Goal: Task Accomplishment & Management: Complete application form

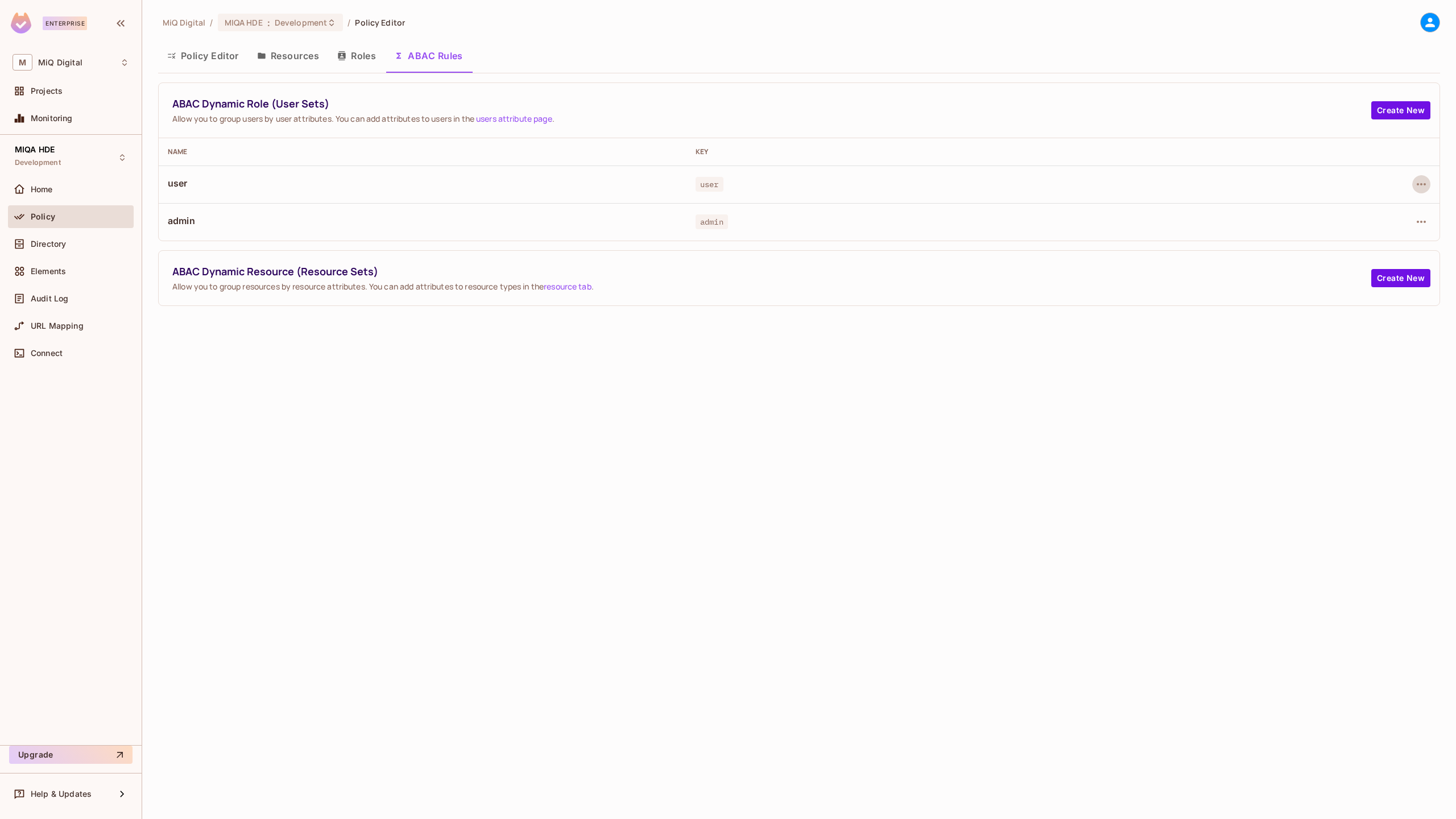
click at [395, 56] on icon "button" at bounding box center [398, 56] width 10 height 10
click at [1422, 189] on icon "button" at bounding box center [1421, 184] width 13 height 13
click at [1422, 219] on icon "button" at bounding box center [1421, 222] width 13 height 13
click at [1351, 241] on span "Edit Dynamic Role (User Set)" at bounding box center [1343, 248] width 118 height 18
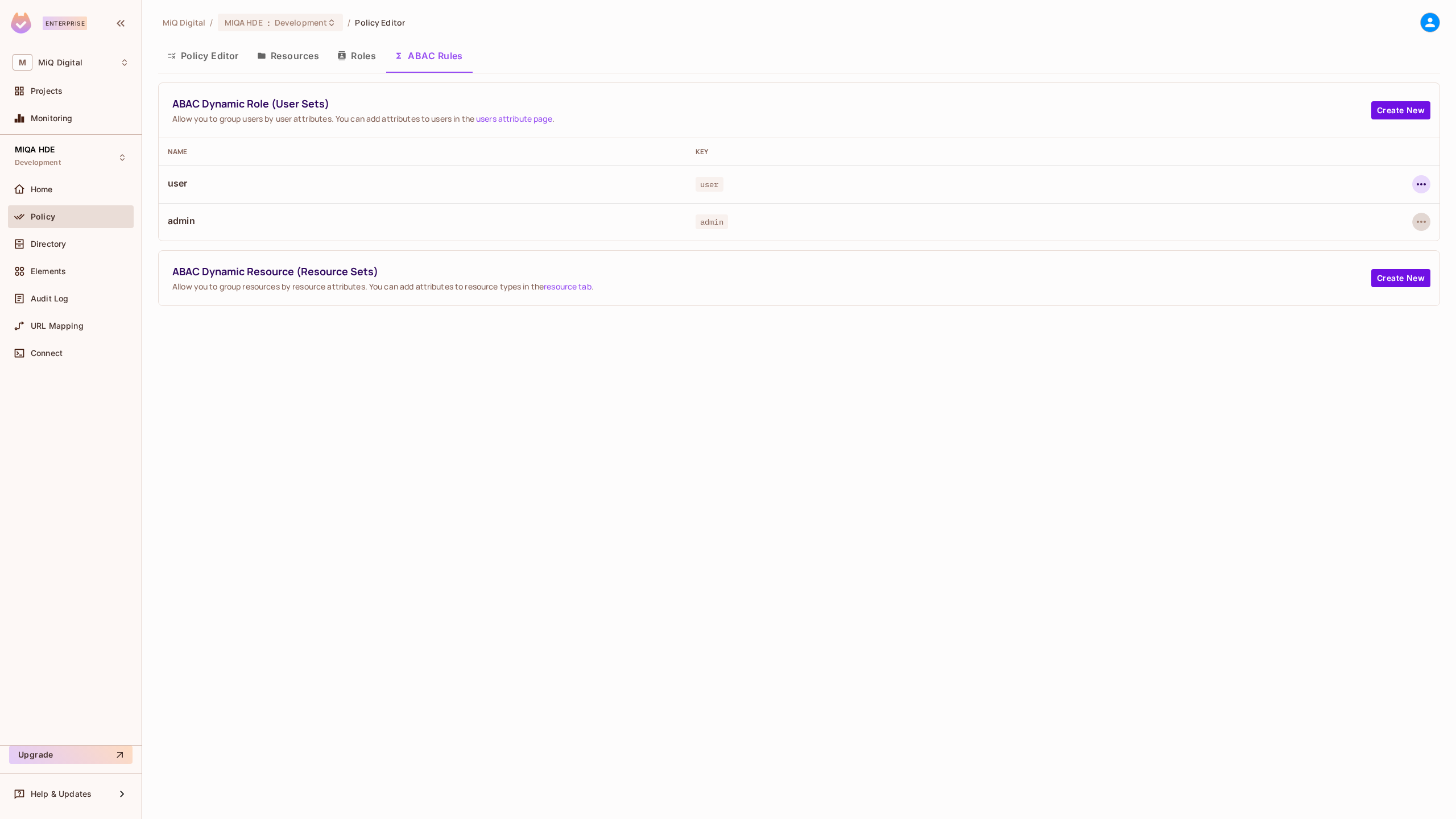
click at [1425, 187] on icon "button" at bounding box center [1421, 184] width 13 height 13
click at [1337, 209] on div "Edit Dynamic Role (User Set)" at bounding box center [1343, 211] width 111 height 11
click at [297, 69] on button "Resources" at bounding box center [288, 56] width 80 height 29
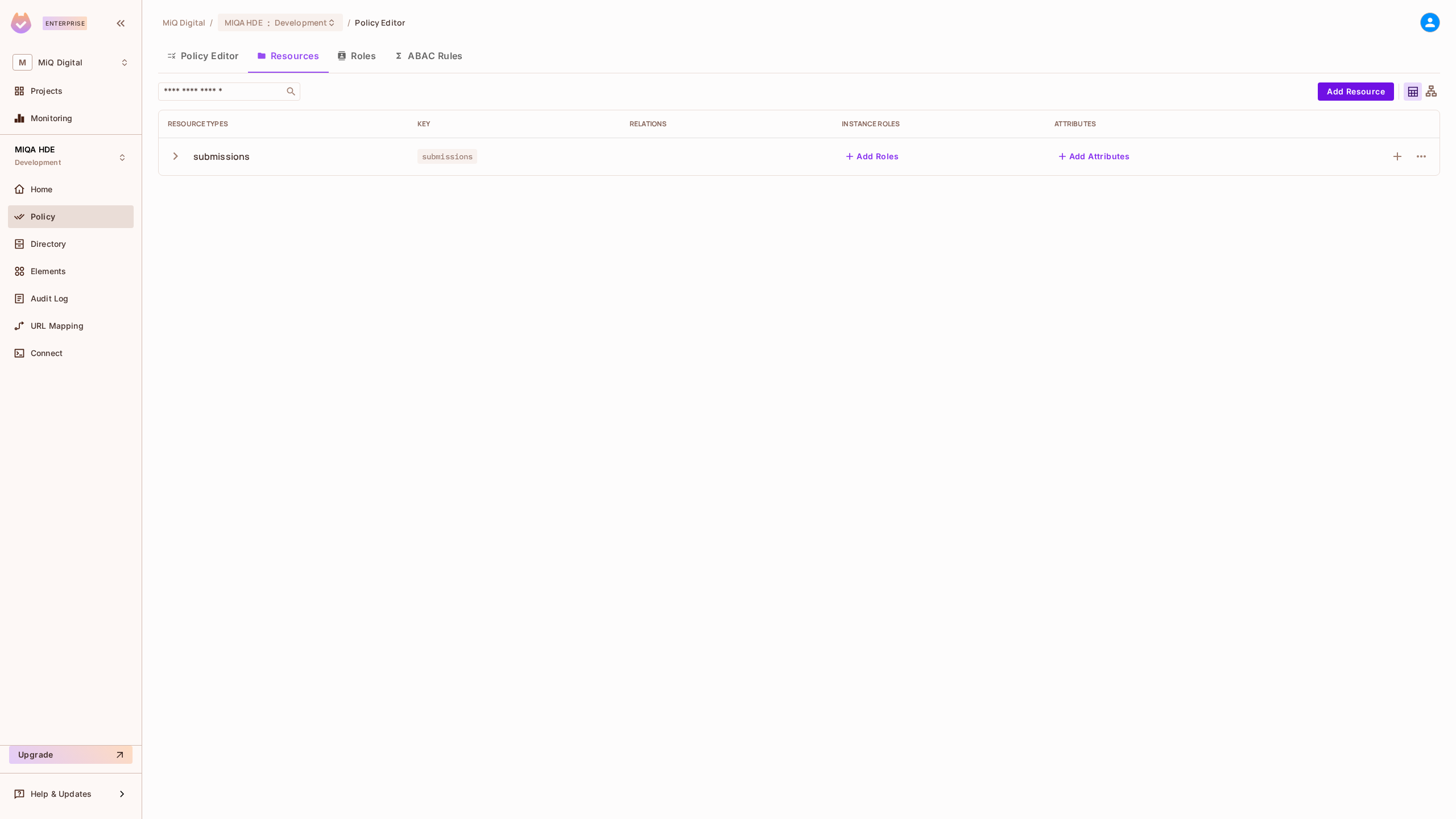
click at [222, 61] on button "Policy Editor" at bounding box center [203, 56] width 90 height 29
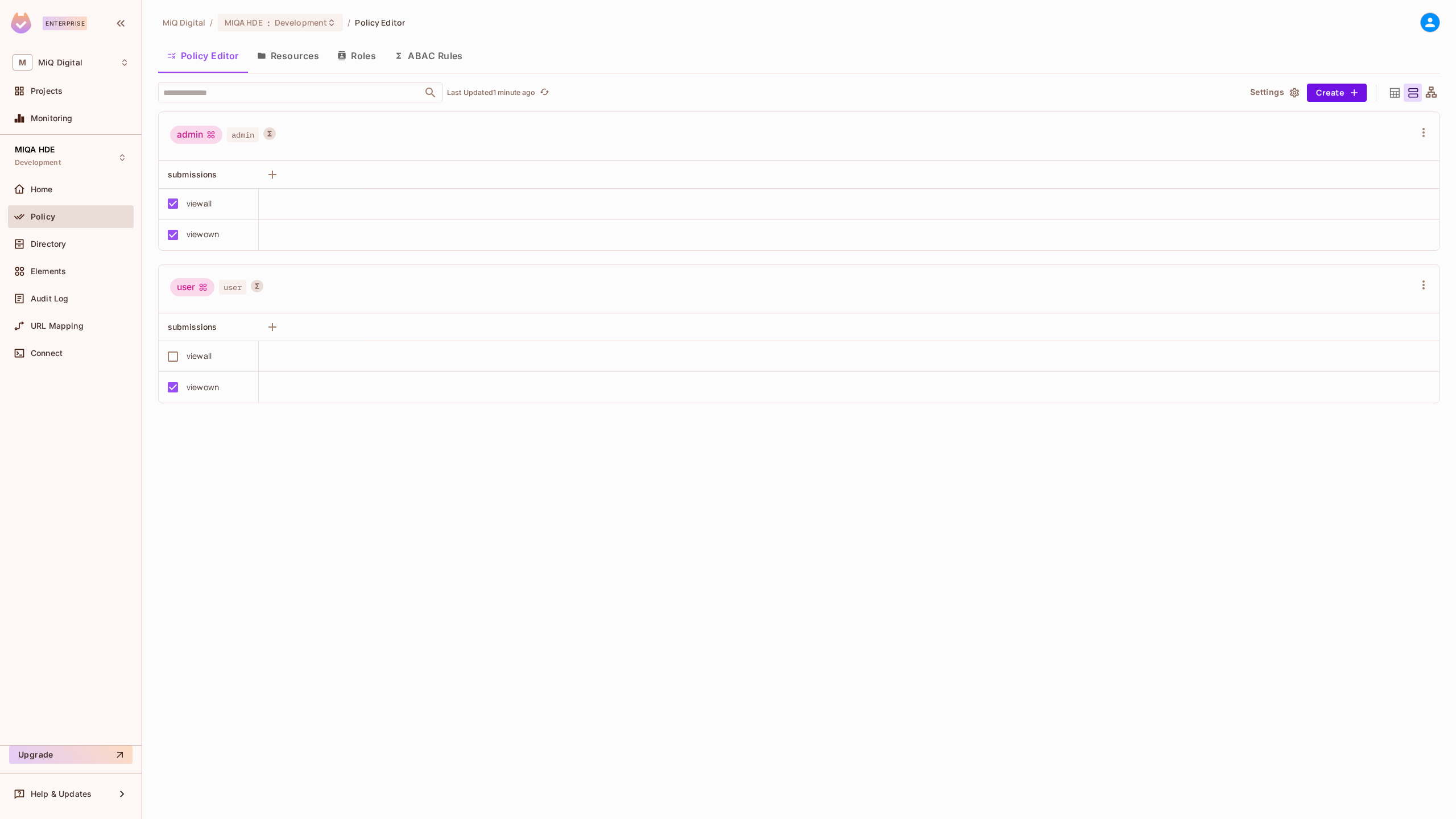
click at [363, 55] on button "Roles" at bounding box center [356, 56] width 57 height 29
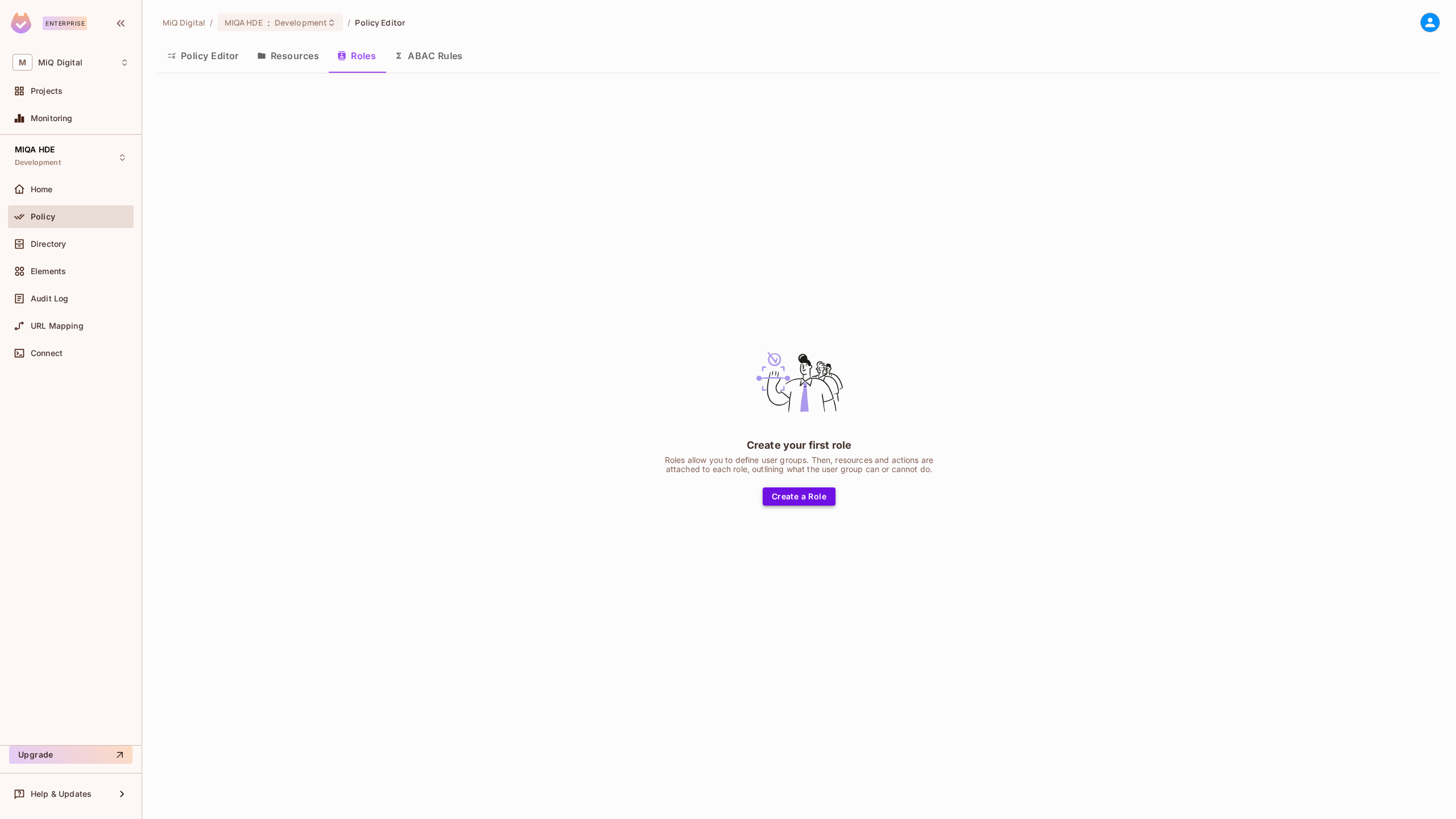
click at [814, 493] on button "Create a Role" at bounding box center [799, 496] width 72 height 18
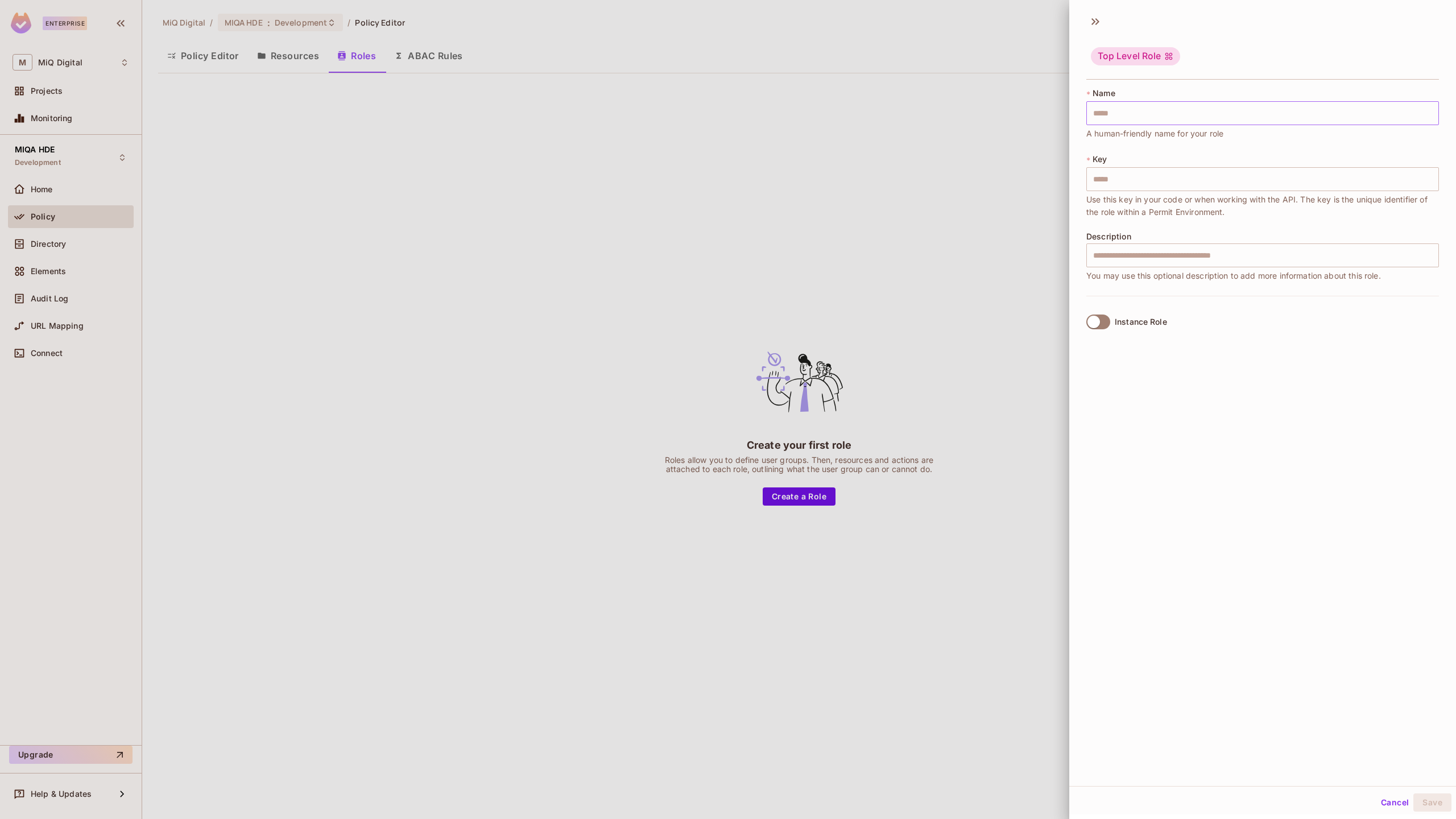
click at [1132, 116] on input "text" at bounding box center [1263, 113] width 353 height 24
paste input "*****"
type input "*****"
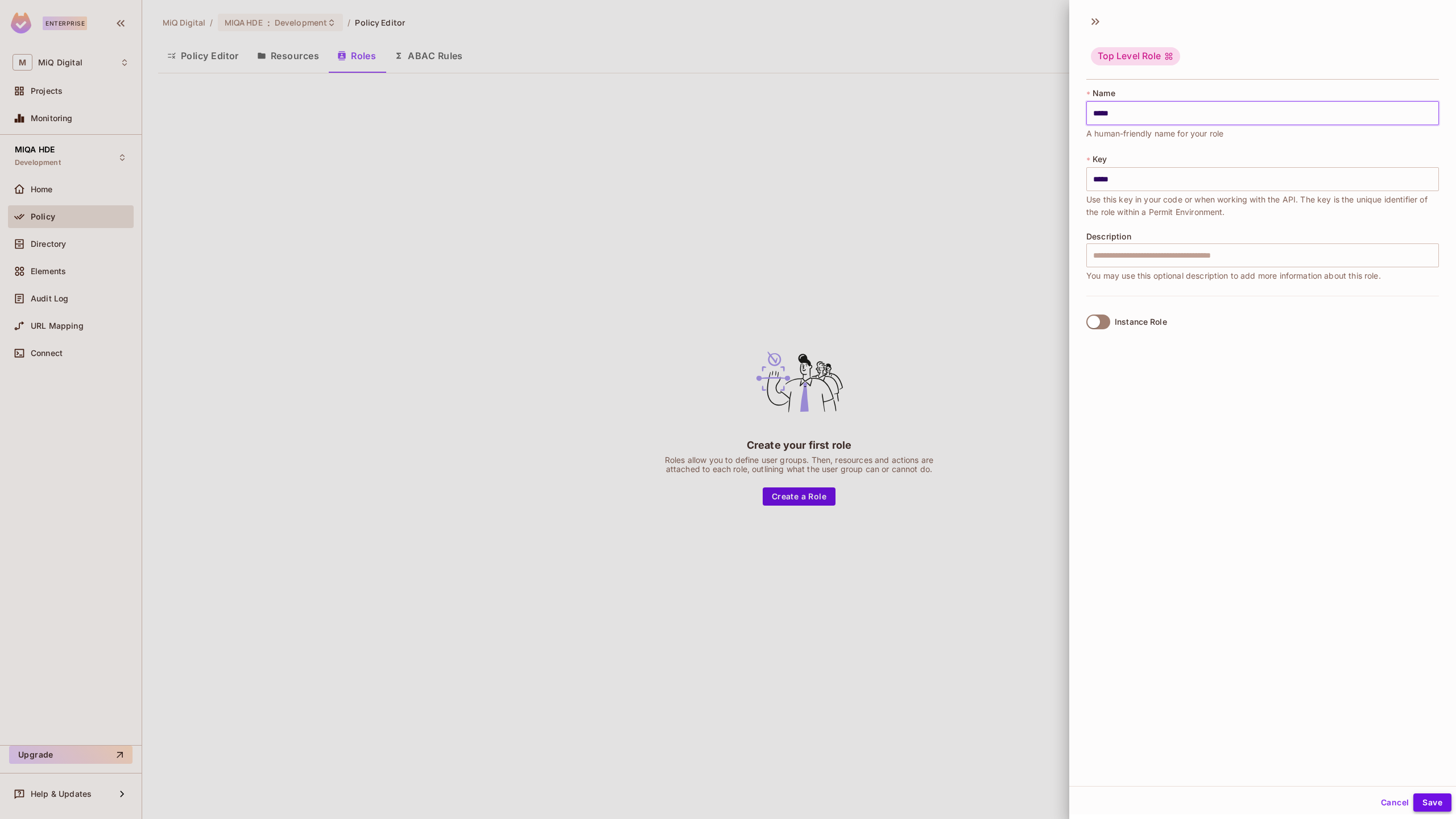
click at [1434, 804] on button "Save" at bounding box center [1432, 802] width 38 height 18
click at [1107, 118] on input "*****" at bounding box center [1263, 113] width 353 height 24
click at [1133, 256] on input "text" at bounding box center [1263, 255] width 353 height 24
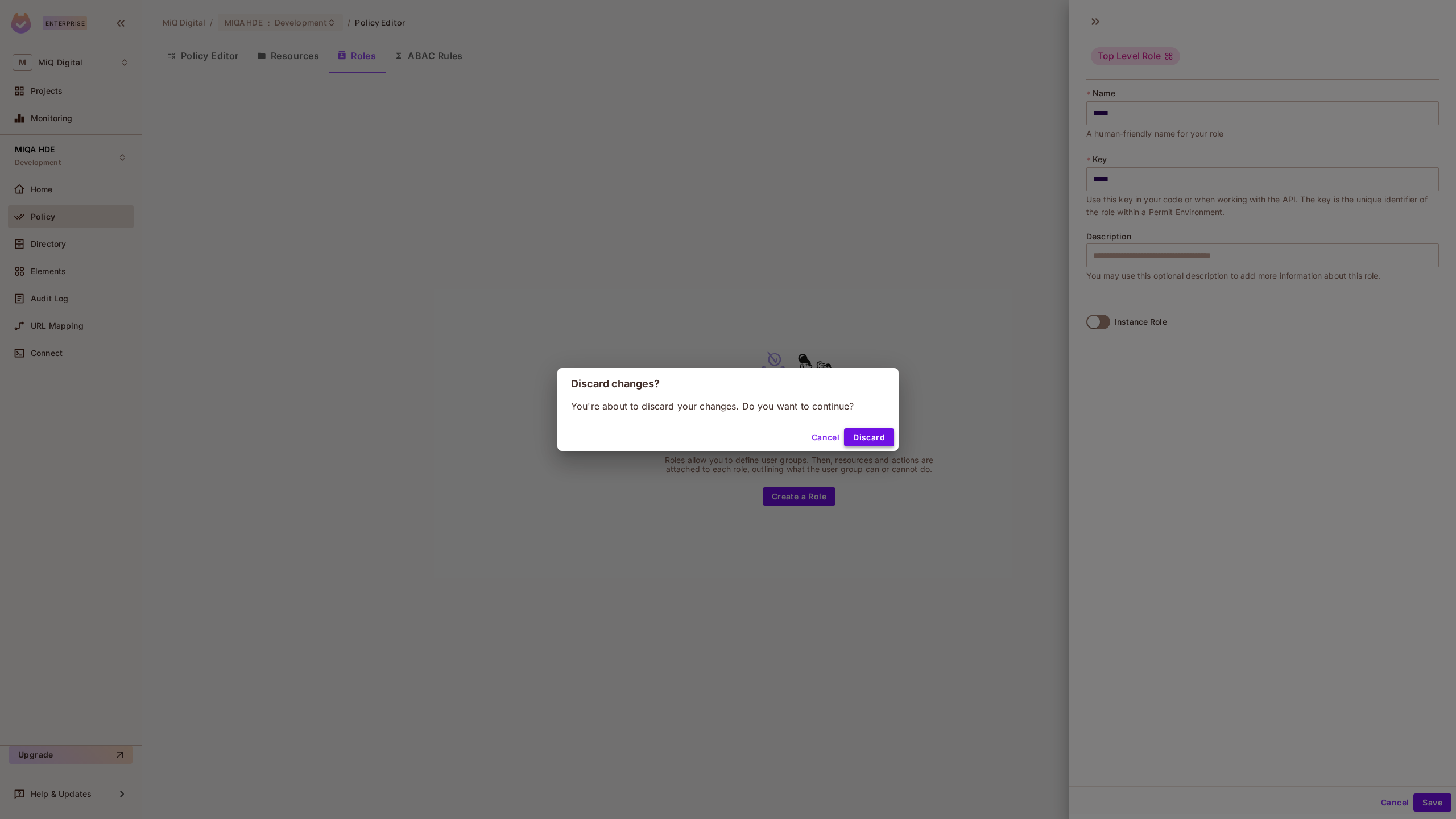
click at [880, 440] on button "Discard" at bounding box center [868, 437] width 51 height 18
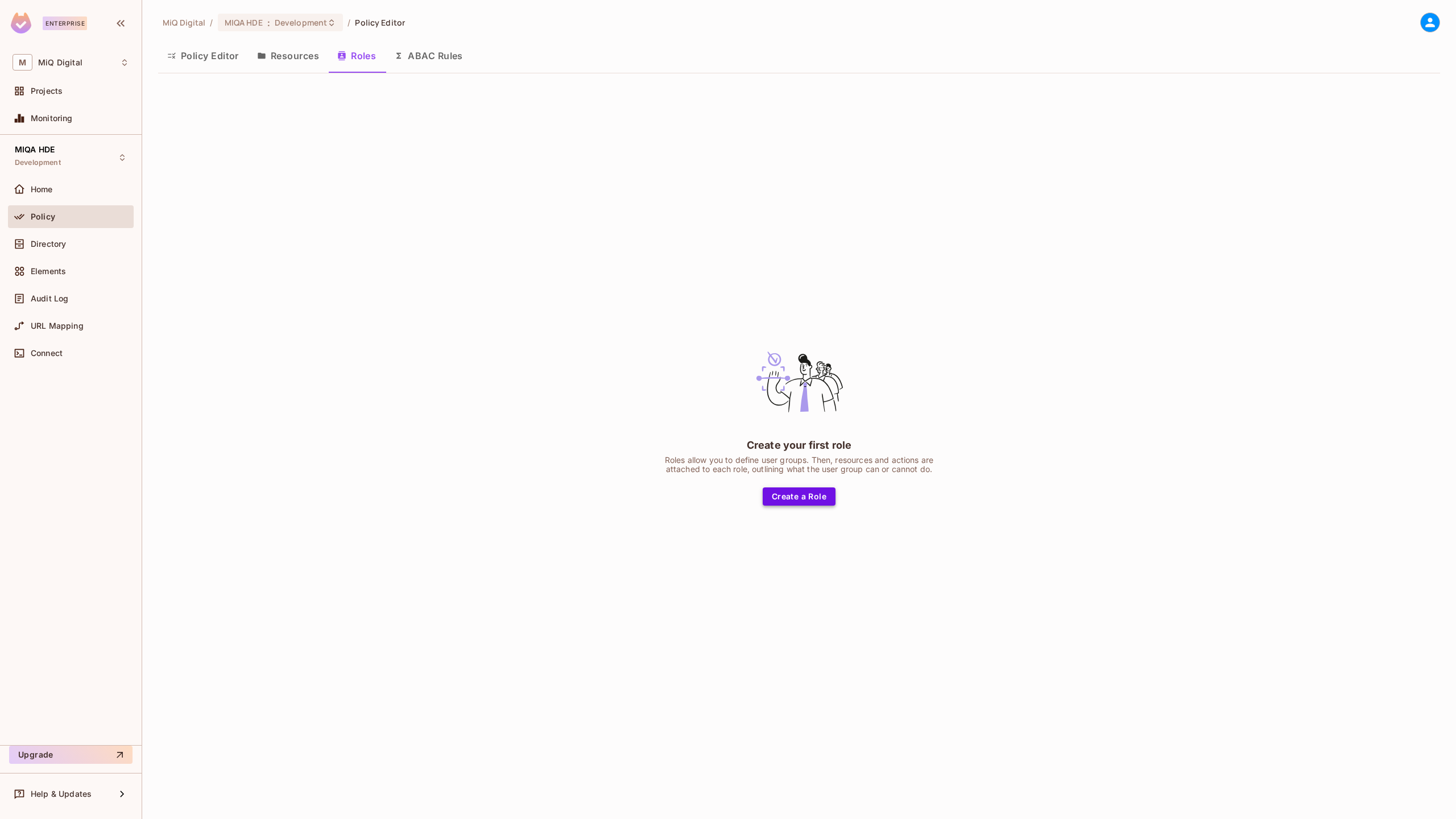
click at [798, 496] on button "Create a Role" at bounding box center [799, 496] width 72 height 18
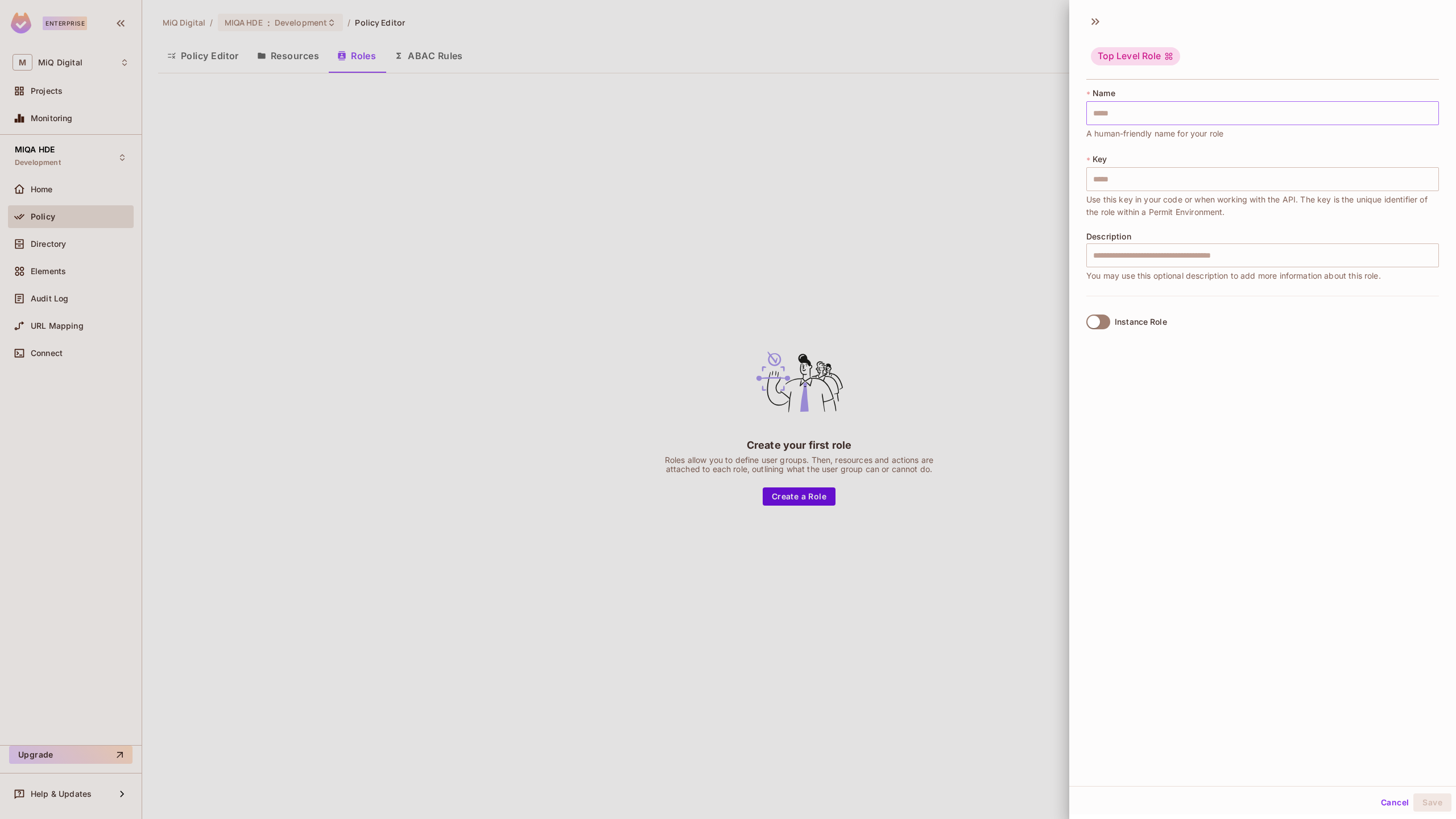
click at [1120, 123] on input "text" at bounding box center [1263, 113] width 353 height 24
type input "*"
type input "**"
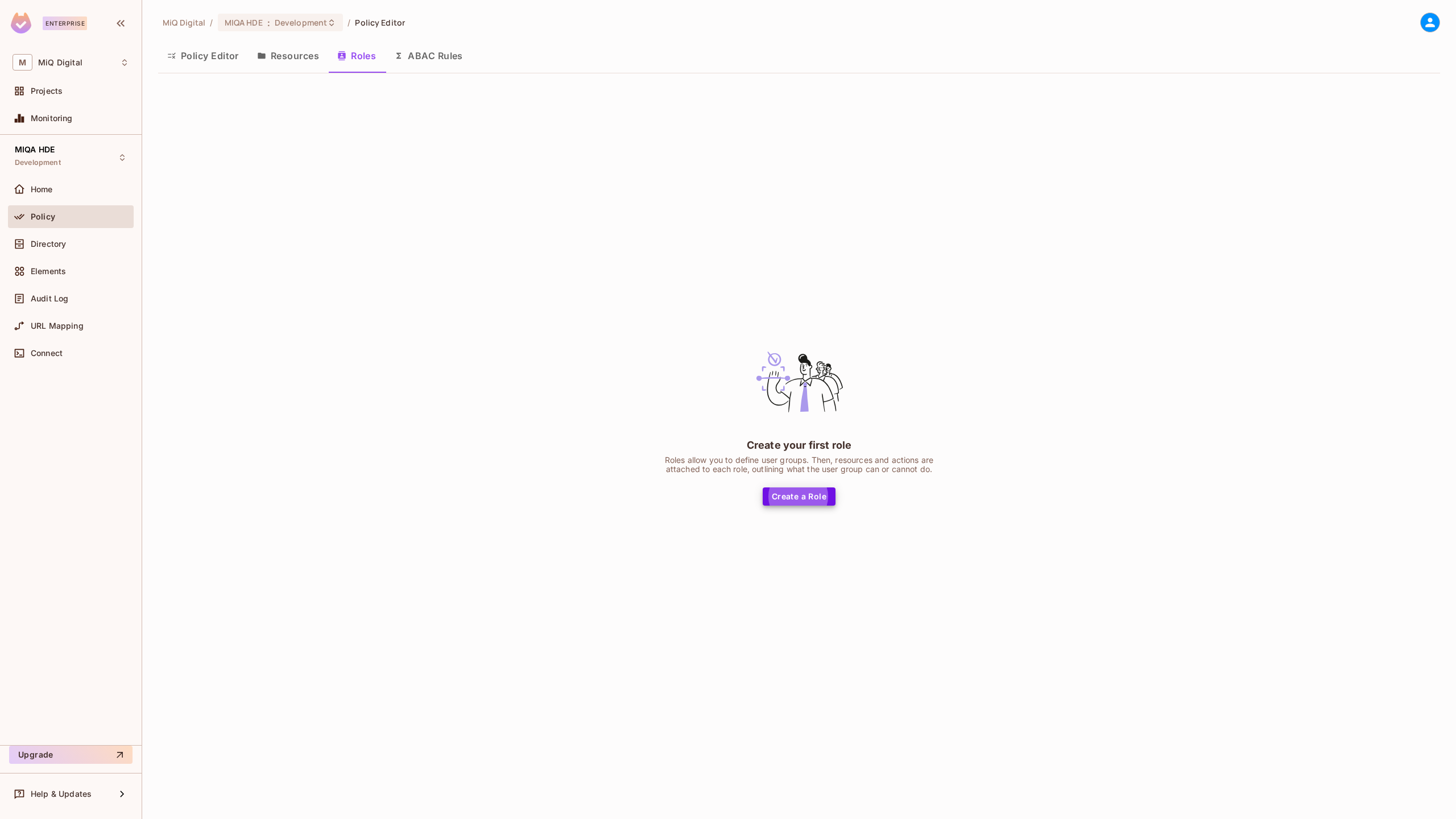
click at [105, 213] on div "Policy" at bounding box center [79, 217] width 98 height 10
